Goal: Task Accomplishment & Management: Use online tool/utility

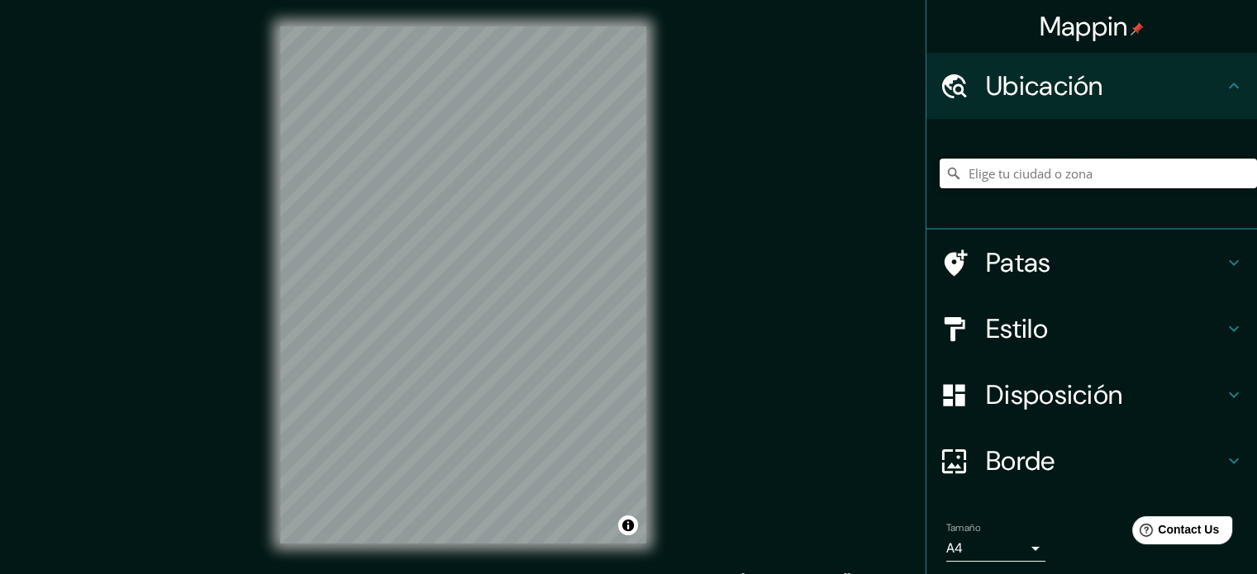
click at [1067, 164] on input "Elige tu ciudad o zona" at bounding box center [1097, 174] width 317 height 30
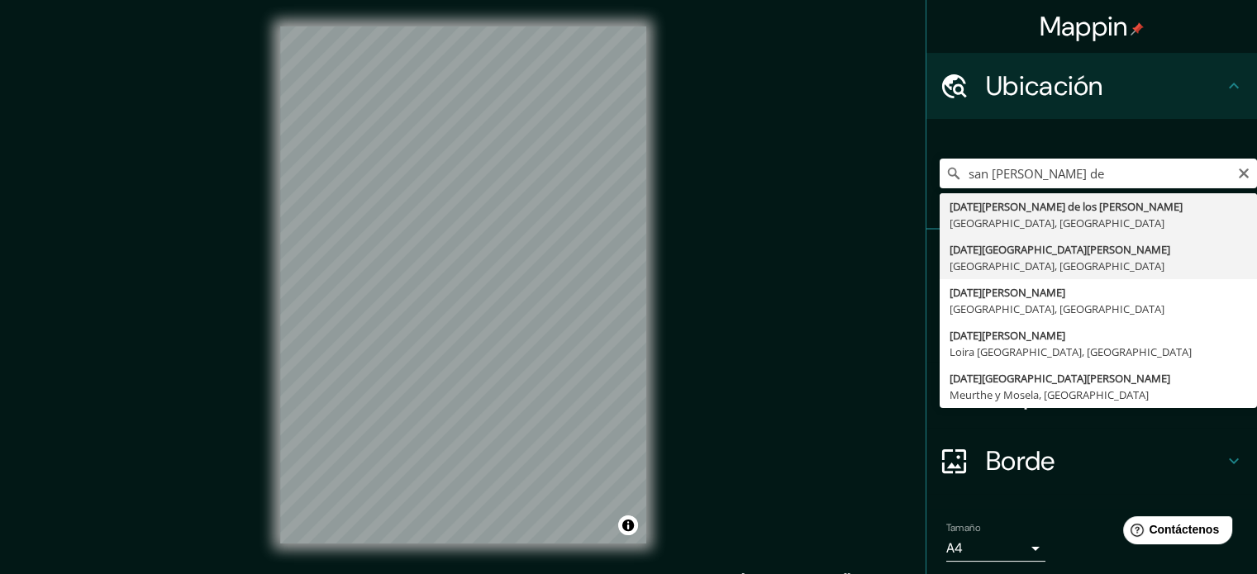
type input "[DATE][GEOGRAPHIC_DATA][PERSON_NAME], [GEOGRAPHIC_DATA], [GEOGRAPHIC_DATA]"
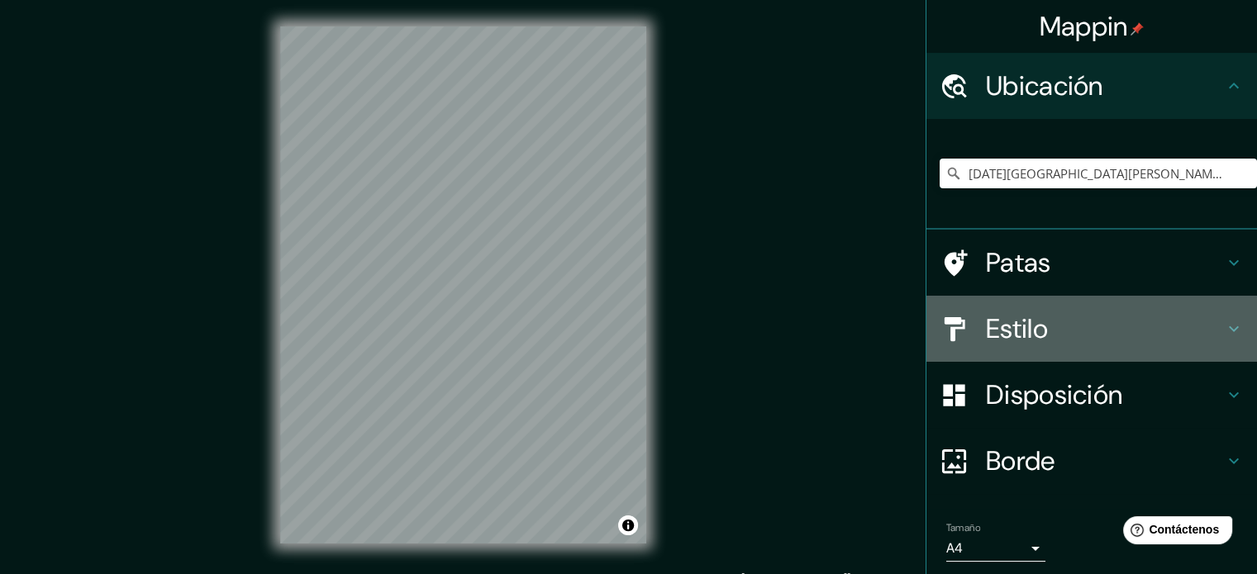
click at [1094, 337] on h4 "Estilo" at bounding box center [1105, 328] width 238 height 33
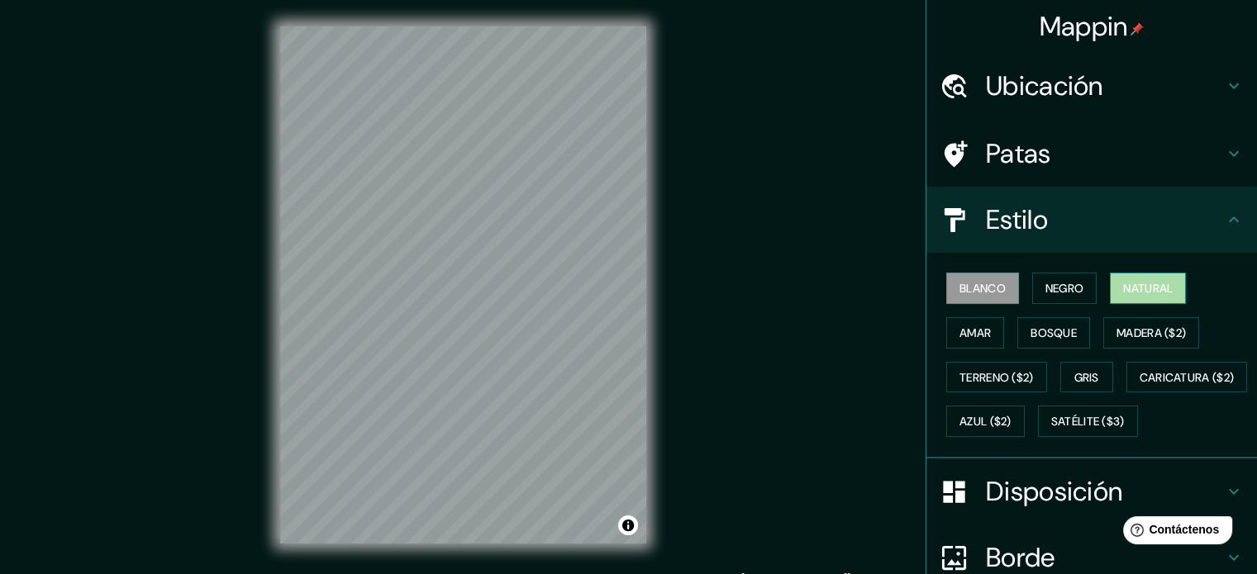
click at [1167, 278] on button "Natural" at bounding box center [1148, 288] width 76 height 31
click at [1076, 220] on h4 "Estilo" at bounding box center [1105, 219] width 238 height 33
click at [1040, 509] on font "Disposición" at bounding box center [1054, 491] width 136 height 35
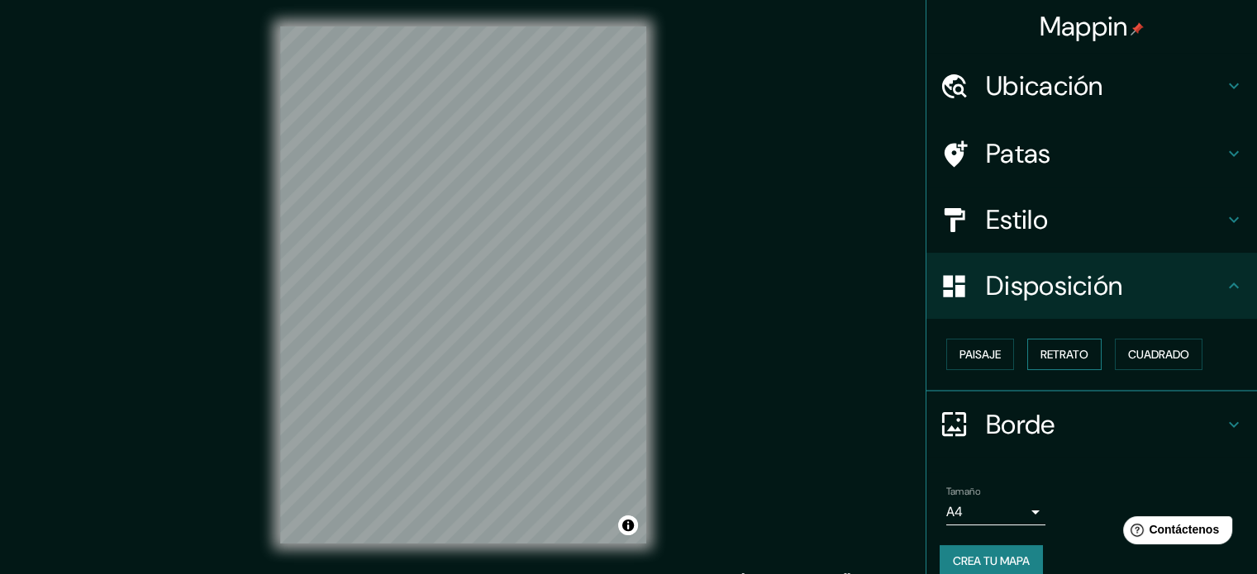
click at [1051, 353] on font "Retrato" at bounding box center [1064, 354] width 48 height 15
click at [1006, 349] on div "Paisaje Retrato Cuadrado" at bounding box center [1097, 354] width 317 height 45
click at [985, 349] on font "Paisaje" at bounding box center [979, 354] width 41 height 15
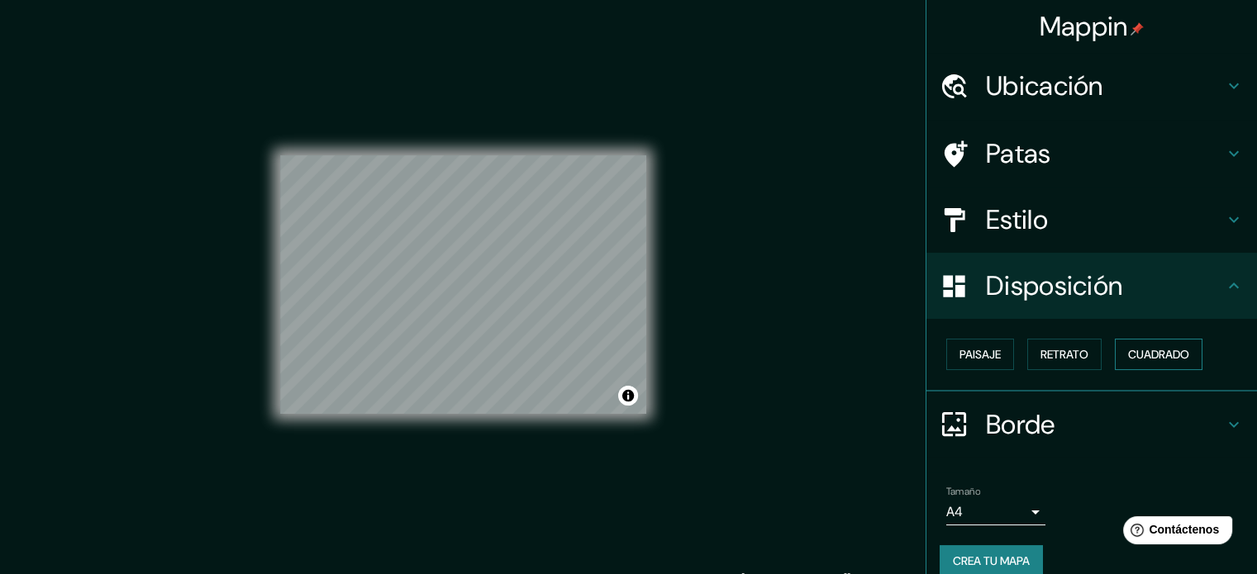
click at [1155, 347] on font "Cuadrado" at bounding box center [1158, 354] width 61 height 15
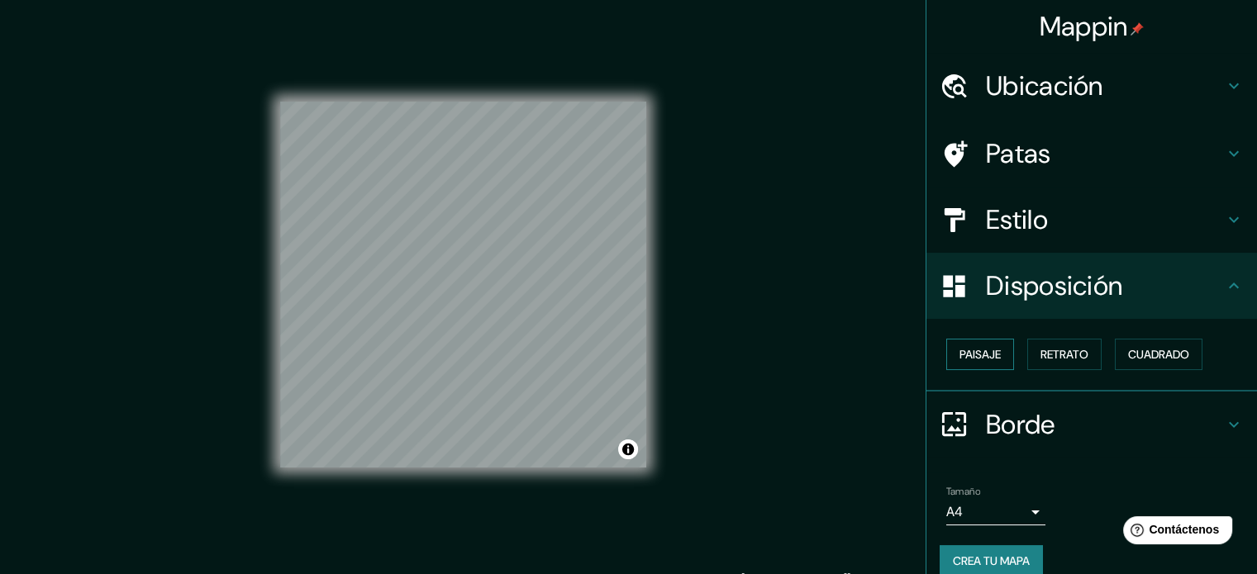
click at [967, 348] on font "Paisaje" at bounding box center [979, 354] width 41 height 15
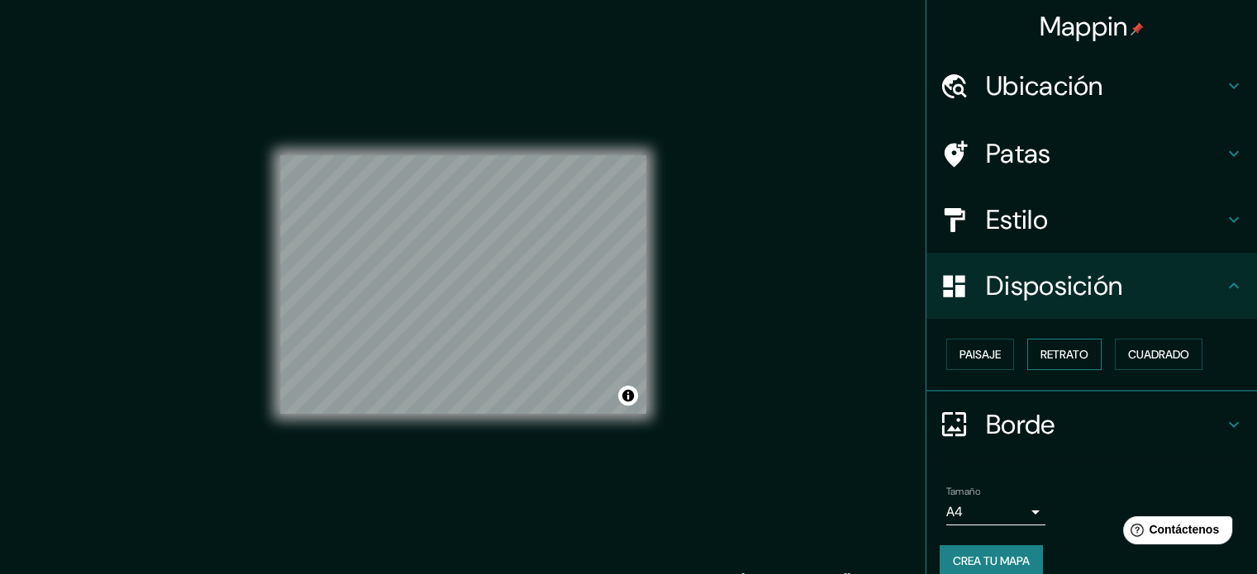
click at [1063, 349] on font "Retrato" at bounding box center [1064, 354] width 48 height 15
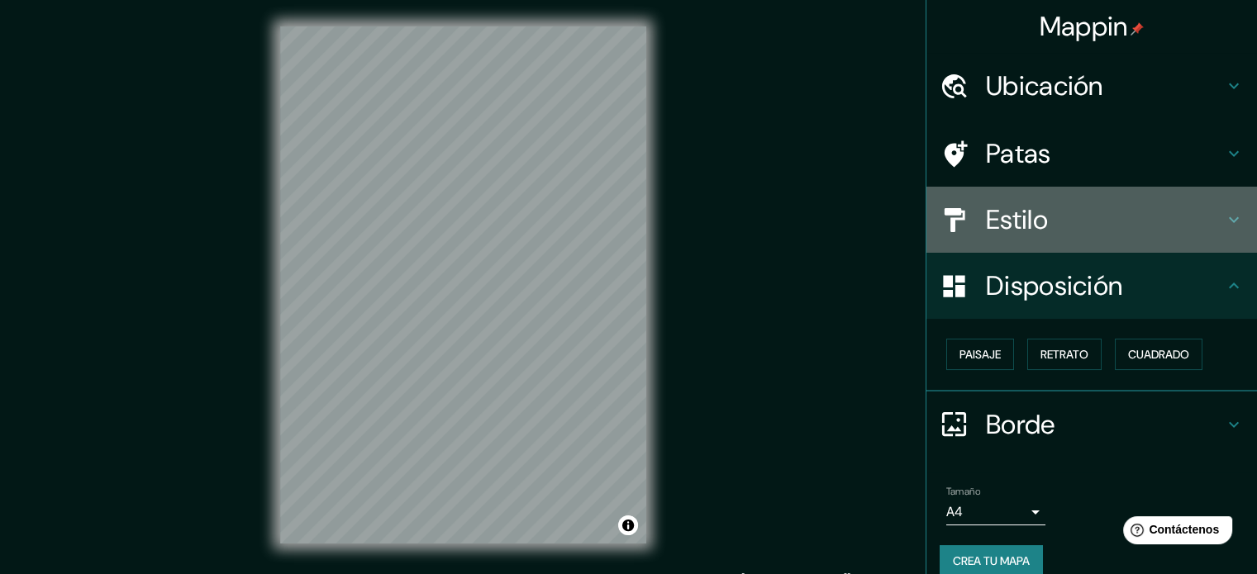
click at [1061, 224] on h4 "Estilo" at bounding box center [1105, 219] width 238 height 33
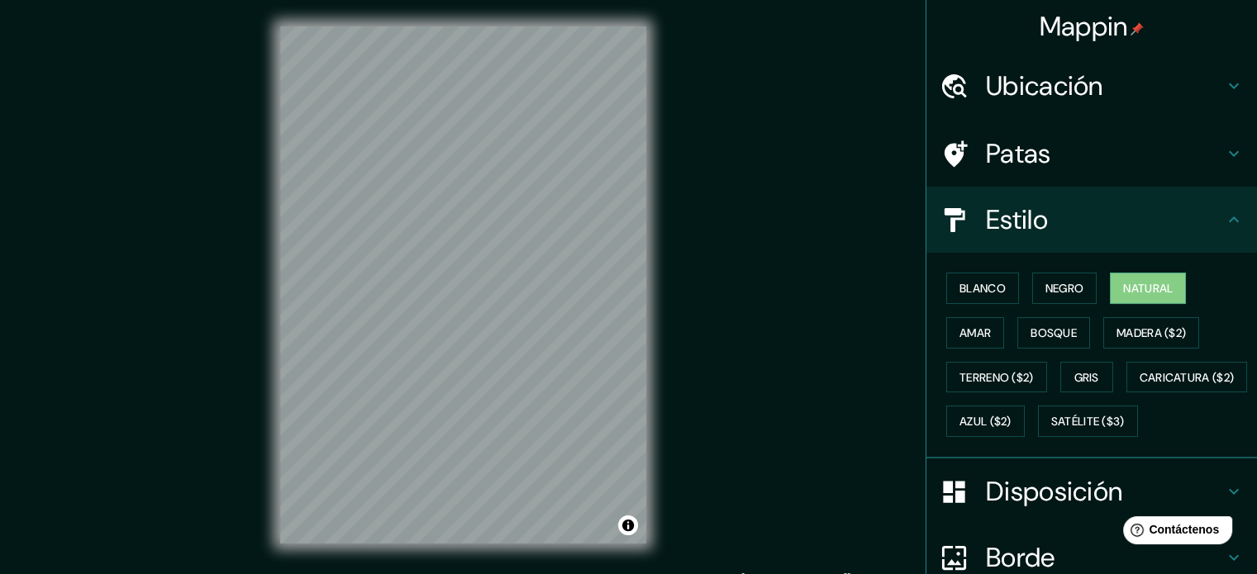
click at [979, 303] on div "Blanco Negro Natural Amar Bosque Madera ($2) Terreno ($2) Gris Caricatura ($2) …" at bounding box center [1097, 355] width 317 height 178
click at [981, 292] on font "Blanco" at bounding box center [982, 288] width 46 height 15
drag, startPoint x: 1130, startPoint y: 297, endPoint x: 1124, endPoint y: 303, distance: 9.3
click at [1130, 297] on font "Natural" at bounding box center [1148, 288] width 50 height 21
click at [720, 454] on div "Mappin Ubicación [DATE][GEOGRAPHIC_DATA][PERSON_NAME], [GEOGRAPHIC_DATA], [GEOG…" at bounding box center [628, 298] width 1257 height 596
